Goal: Task Accomplishment & Management: Manage account settings

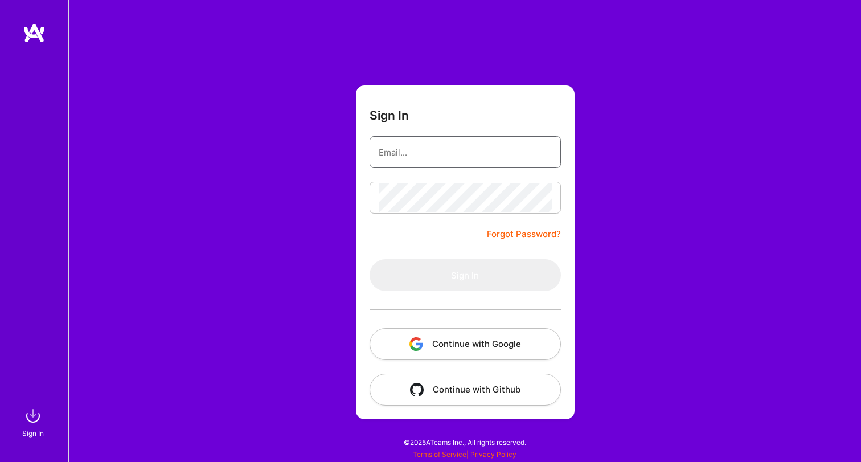
type input "[EMAIL_ADDRESS][DOMAIN_NAME]"
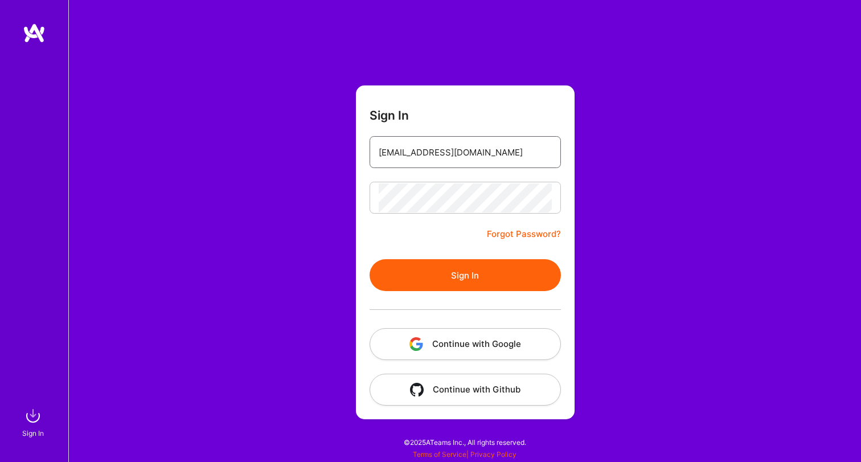
click at [488, 160] on input "[EMAIL_ADDRESS][DOMAIN_NAME]" at bounding box center [465, 152] width 173 height 29
click at [485, 81] on div "Sign In [EMAIL_ADDRESS][DOMAIN_NAME] Forgot Password? Sign In Continue with Goo…" at bounding box center [464, 231] width 793 height 462
click at [465, 300] on div at bounding box center [465, 309] width 191 height 37
click at [466, 270] on button "Sign In" at bounding box center [465, 275] width 191 height 32
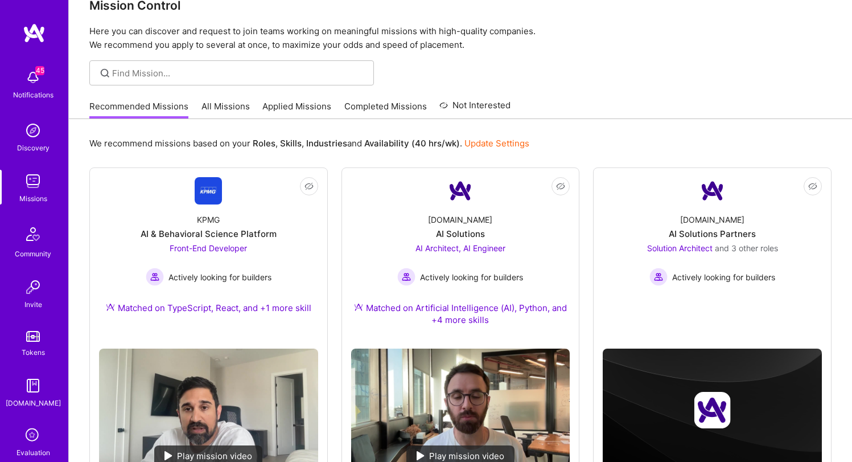
scroll to position [58, 0]
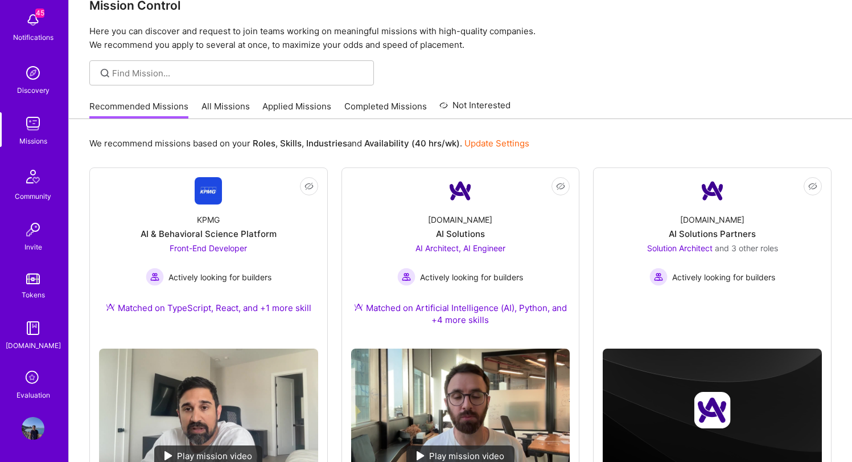
click at [28, 395] on div "Evaluation" at bounding box center [34, 395] width 34 height 12
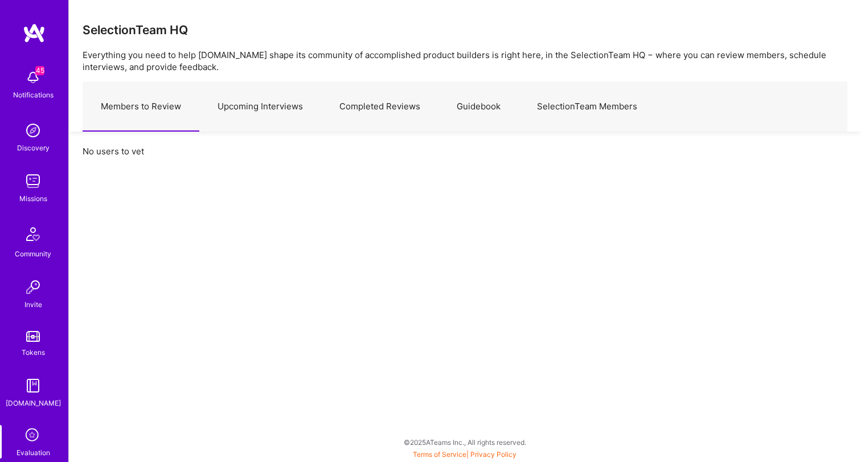
click at [288, 102] on link "Upcoming Interviews" at bounding box center [260, 107] width 122 height 50
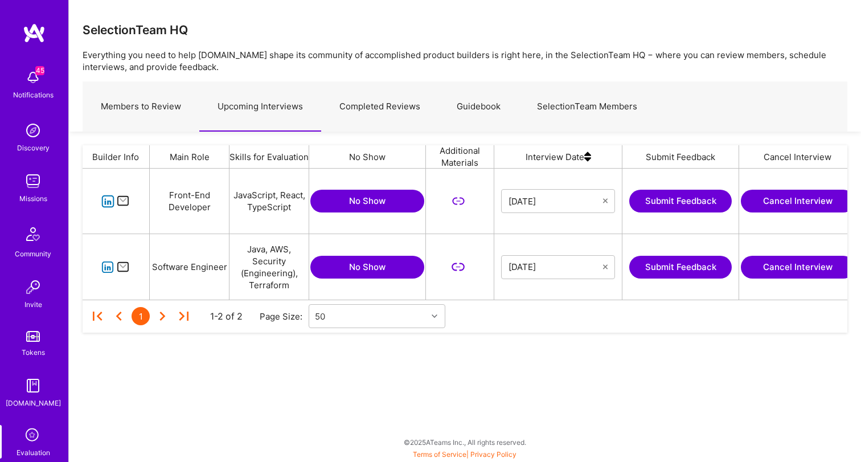
scroll to position [0, 143]
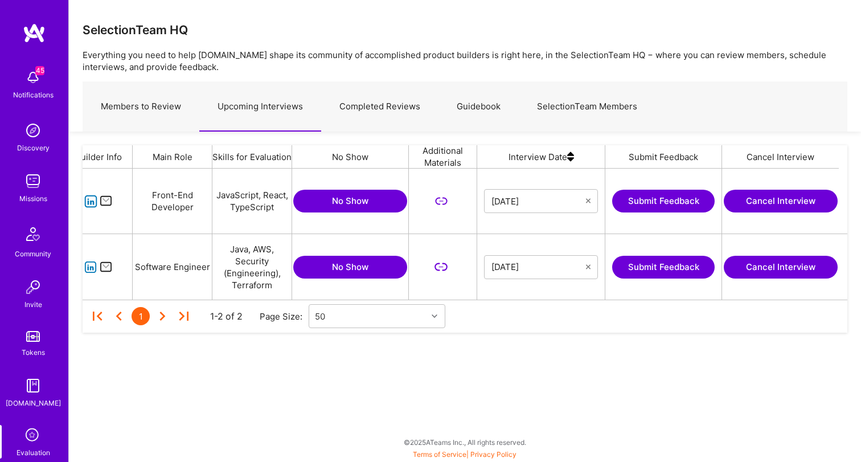
click at [365, 263] on button "No Show" at bounding box center [350, 267] width 114 height 23
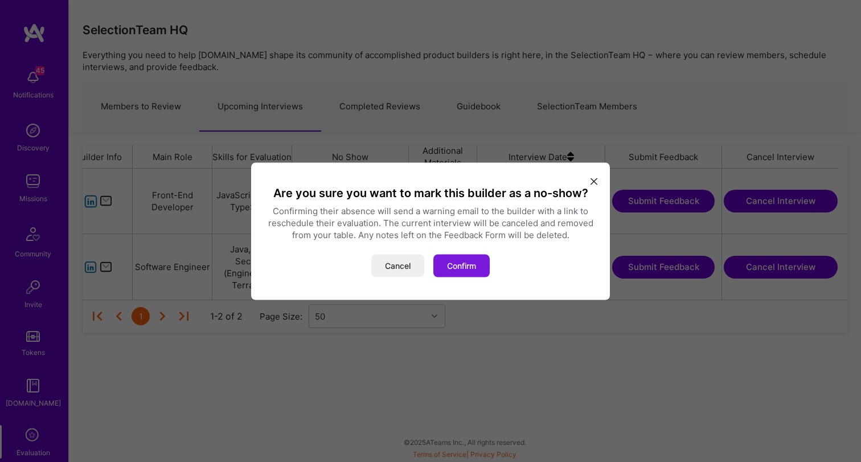
click at [472, 260] on button "Confirm" at bounding box center [461, 265] width 56 height 23
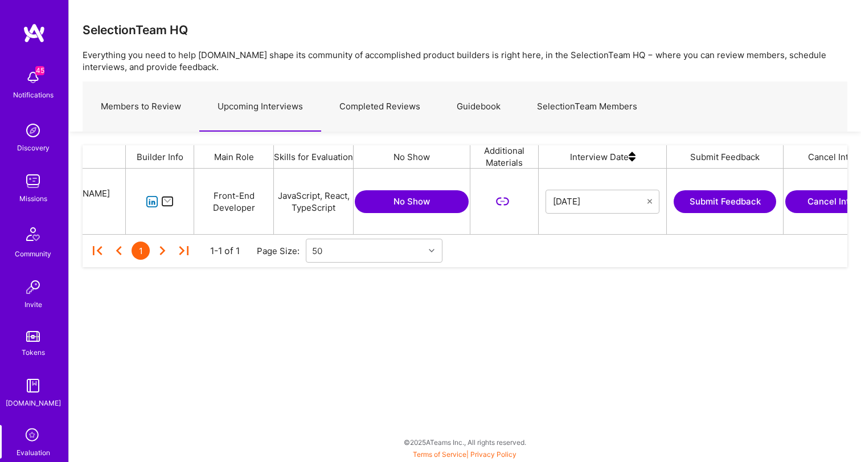
scroll to position [0, 143]
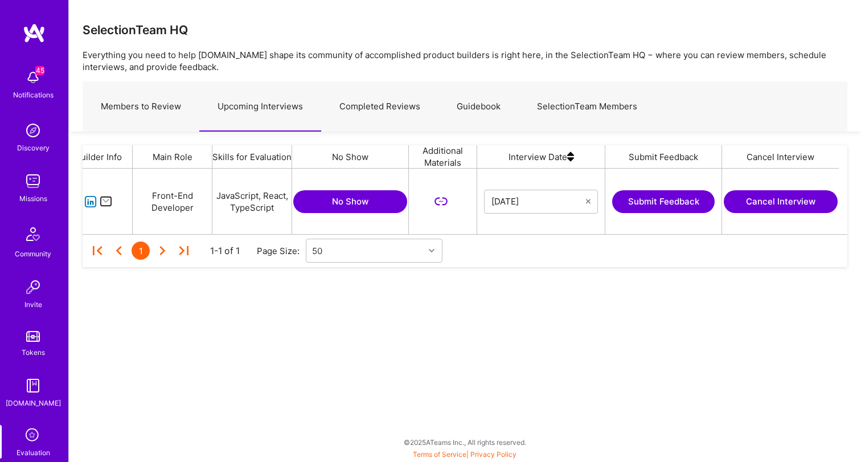
click at [812, 204] on button "Cancel Interview" at bounding box center [781, 201] width 114 height 23
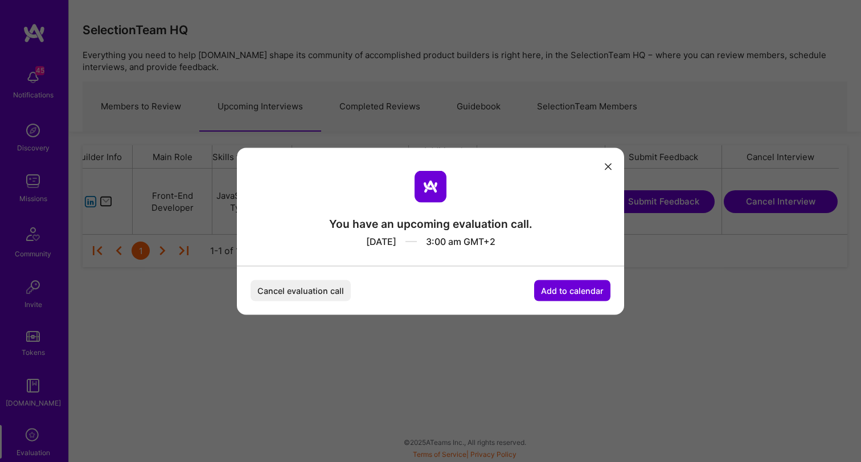
click at [296, 296] on button "Cancel evaluation call" at bounding box center [301, 290] width 100 height 21
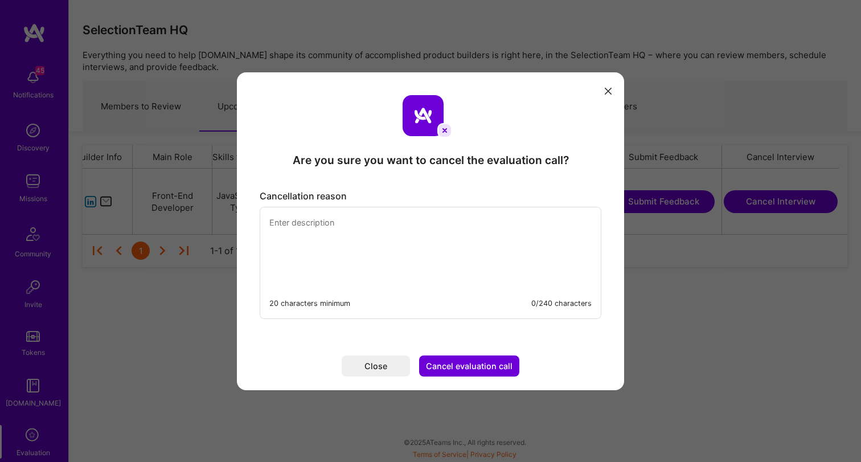
click at [365, 223] on textarea "modal" at bounding box center [430, 246] width 341 height 78
type textarea "Sorry. It's a holiday. I should have blocked out the time."
click at [486, 362] on button "Cancel evaluation call" at bounding box center [469, 365] width 100 height 21
